Goal: Information Seeking & Learning: Compare options

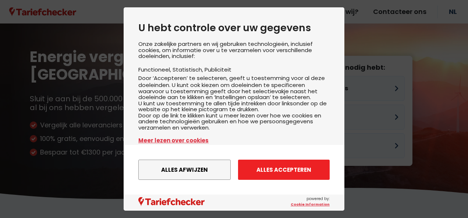
click at [244, 169] on button "Alles accepteren" at bounding box center [284, 170] width 92 height 20
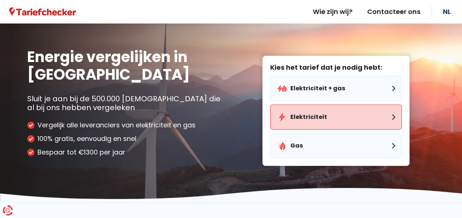
click at [302, 118] on button "Elektriciteit" at bounding box center [336, 117] width 132 height 25
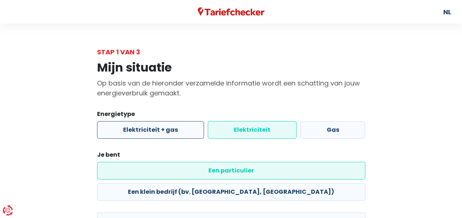
click at [190, 129] on label "Elektriciteit + gas" at bounding box center [150, 130] width 107 height 18
click at [190, 129] on input "Elektriciteit + gas" at bounding box center [150, 130] width 107 height 18
radio input "true"
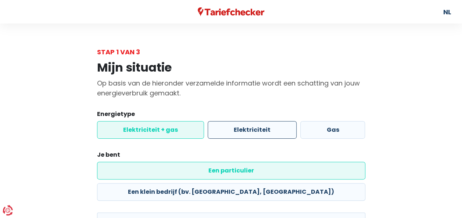
click at [239, 129] on label "Elektriciteit" at bounding box center [252, 130] width 89 height 18
click at [239, 129] on input "Elektriciteit" at bounding box center [252, 130] width 89 height 18
radio input "true"
radio input "false"
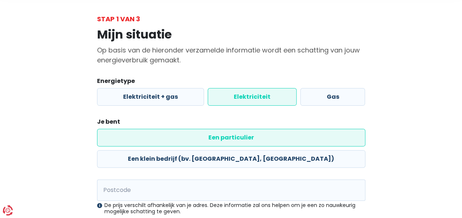
scroll to position [35, 0]
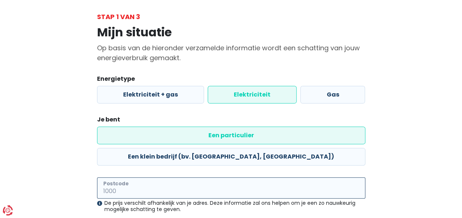
click at [234, 178] on input "Postcode" at bounding box center [231, 188] width 268 height 21
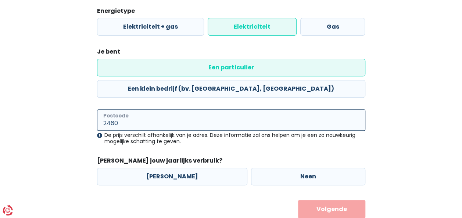
scroll to position [104, 0]
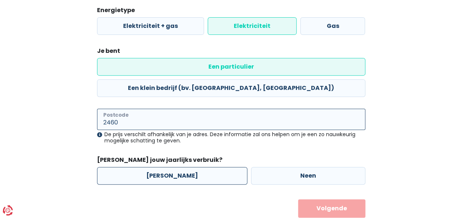
type input "2460"
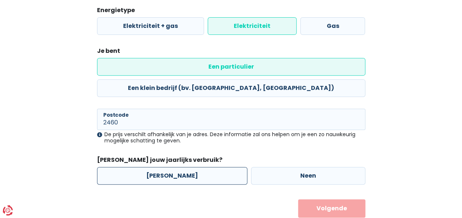
click at [165, 167] on label "[PERSON_NAME]" at bounding box center [172, 176] width 150 height 18
click at [165, 167] on input "[PERSON_NAME]" at bounding box center [172, 176] width 150 height 18
radio input "true"
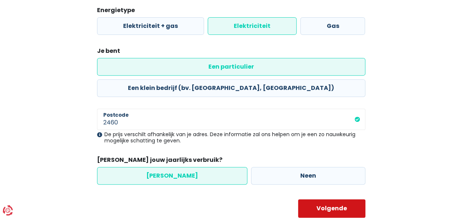
click at [341, 200] on button "Volgende" at bounding box center [331, 209] width 67 height 18
select select
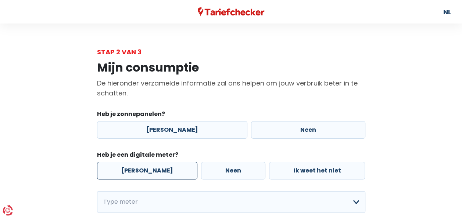
click at [157, 171] on label "[PERSON_NAME]" at bounding box center [147, 171] width 100 height 18
click at [157, 171] on input "[PERSON_NAME]" at bounding box center [147, 171] width 100 height 18
radio input "true"
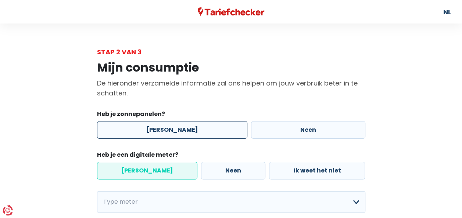
click at [204, 129] on label "[PERSON_NAME]" at bounding box center [172, 130] width 150 height 18
click at [204, 129] on input "[PERSON_NAME]" at bounding box center [172, 130] width 150 height 18
radio input "true"
select select
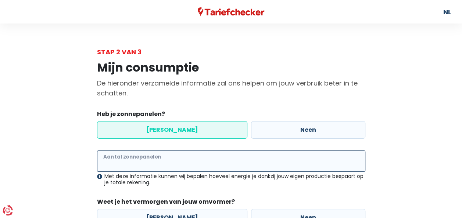
click at [229, 163] on input "Aantal zonnepanelen" at bounding box center [231, 161] width 268 height 21
type input "12"
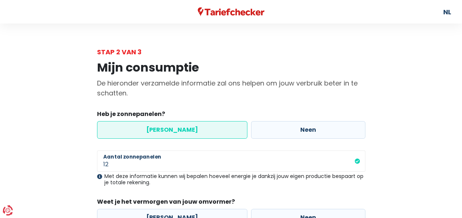
drag, startPoint x: 461, startPoint y: 93, endPoint x: 446, endPoint y: 130, distance: 39.6
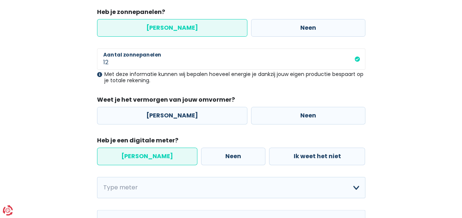
scroll to position [103, 0]
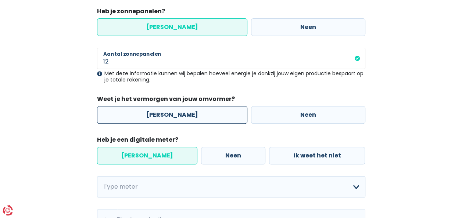
click at [165, 113] on label "[PERSON_NAME]" at bounding box center [172, 115] width 150 height 18
click at [165, 113] on input "[PERSON_NAME]" at bounding box center [172, 115] width 150 height 18
radio input "true"
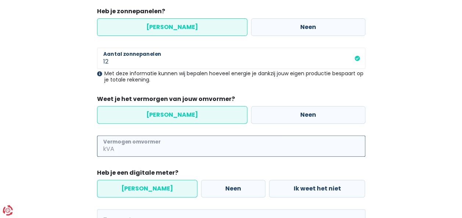
click at [167, 146] on input "Vermogen omvormer" at bounding box center [241, 146] width 250 height 21
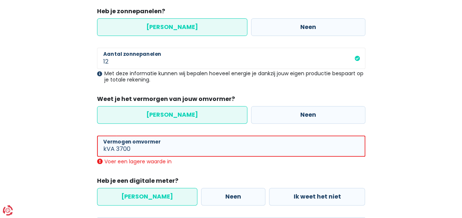
click at [150, 191] on label "[PERSON_NAME]" at bounding box center [147, 197] width 100 height 18
click at [150, 191] on input "[PERSON_NAME]" at bounding box center [147, 197] width 100 height 18
click at [147, 150] on input "3700" at bounding box center [240, 146] width 249 height 21
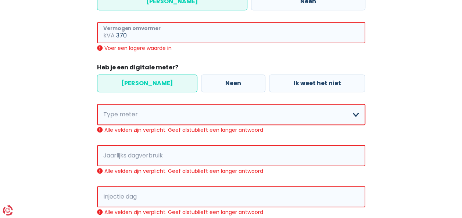
scroll to position [216, 0]
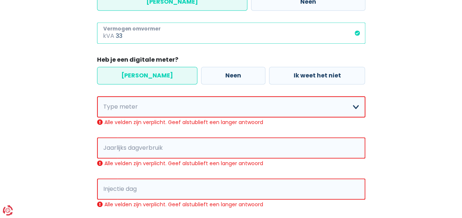
type input "3"
type input "4"
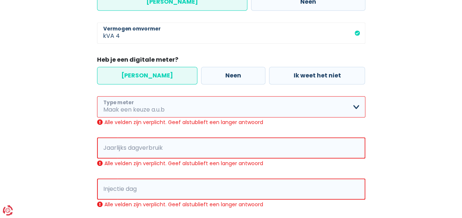
click at [357, 107] on select "Enkelvoudig Tweevoudig Enkelvoudig + uitsluitend nachttarief Tweevoudig + uitsl…" at bounding box center [231, 106] width 268 height 21
select select "day_single_rate"
click at [97, 96] on select "Enkelvoudig Tweevoudig Enkelvoudig + uitsluitend nachttarief Tweevoudig + uitsl…" at bounding box center [231, 106] width 268 height 21
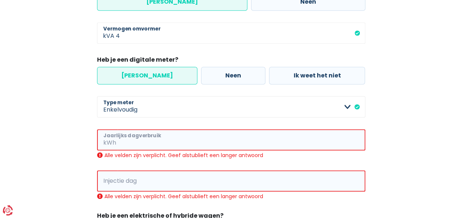
click at [153, 140] on input "Jaarlijks dagverbruik" at bounding box center [242, 139] width 248 height 21
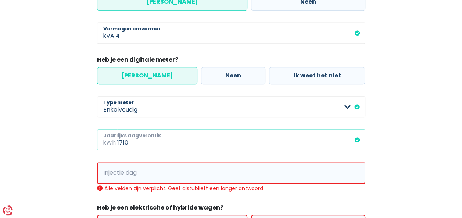
type input "1710"
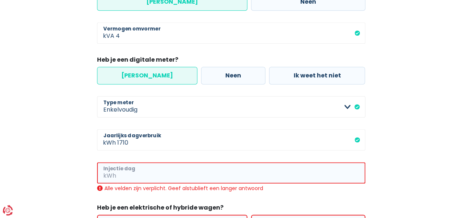
click at [150, 179] on input "Injectie dag" at bounding box center [242, 173] width 248 height 21
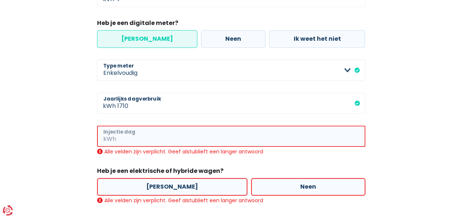
scroll to position [254, 0]
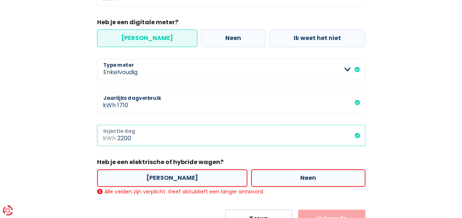
type input "2200"
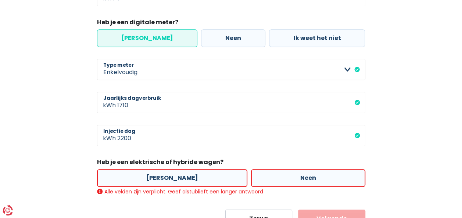
click at [347, 159] on legend "Heb je een elektrische of hybride wagen?" at bounding box center [231, 163] width 268 height 11
click at [251, 175] on label "Neen" at bounding box center [308, 179] width 114 height 18
click at [251, 175] on input "Neen" at bounding box center [308, 179] width 114 height 18
radio input "true"
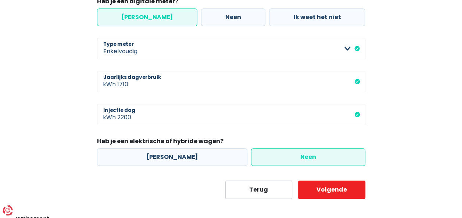
scroll to position [278, 0]
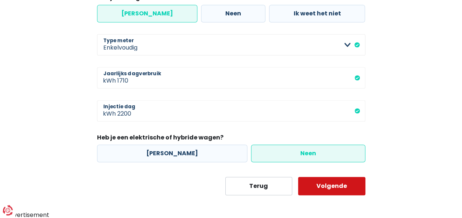
click at [331, 189] on button "Volgende" at bounding box center [331, 186] width 67 height 18
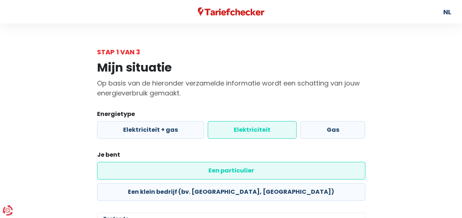
scroll to position [104, 0]
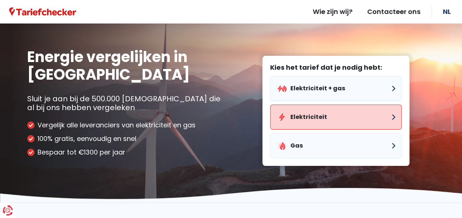
click at [296, 120] on button "Elektriciteit" at bounding box center [336, 117] width 132 height 25
